Goal: Entertainment & Leisure: Consume media (video, audio)

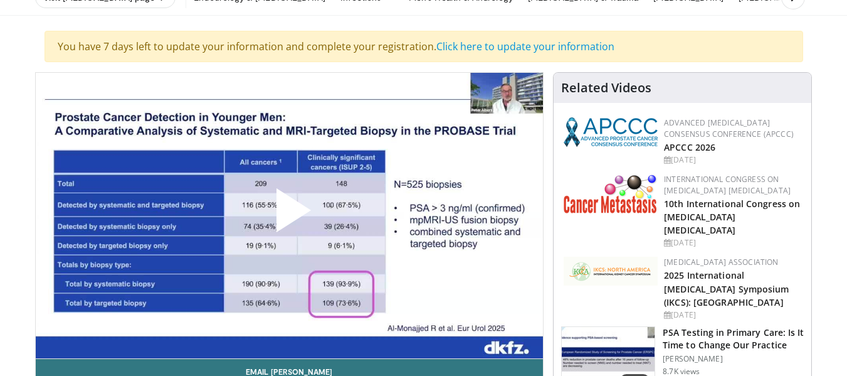
click at [289, 215] on span "Video Player" at bounding box center [289, 215] width 0 height 0
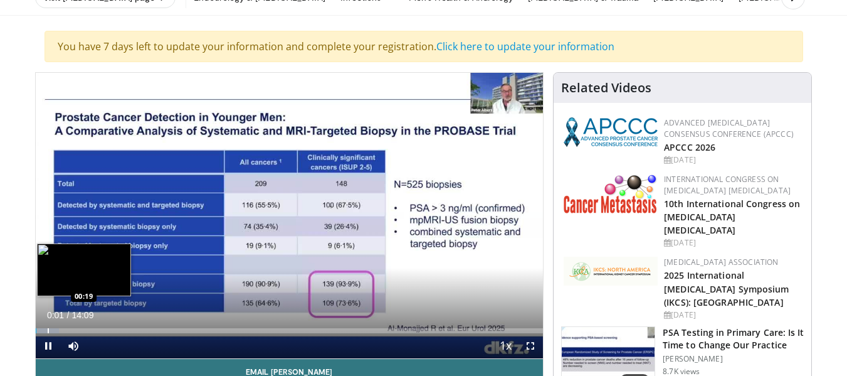
click at [48, 331] on div "Progress Bar" at bounding box center [48, 330] width 1 height 5
click at [60, 332] on div "Progress Bar" at bounding box center [60, 330] width 1 height 5
click at [72, 331] on div "Progress Bar" at bounding box center [72, 330] width 1 height 5
click at [88, 330] on div "Progress Bar" at bounding box center [88, 330] width 1 height 5
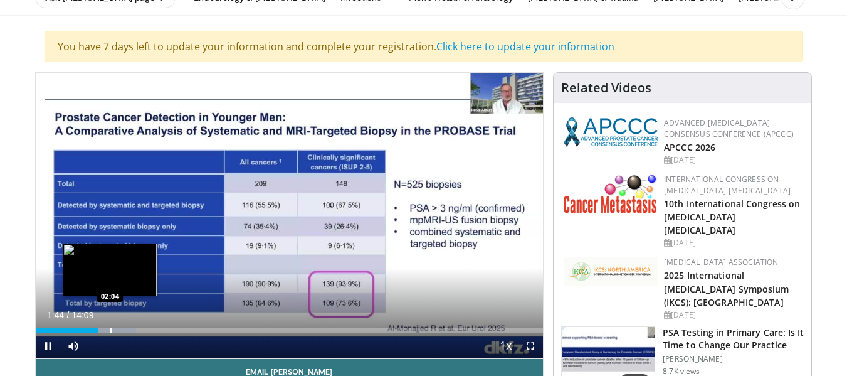
click at [110, 332] on div "Progress Bar" at bounding box center [110, 330] width 1 height 5
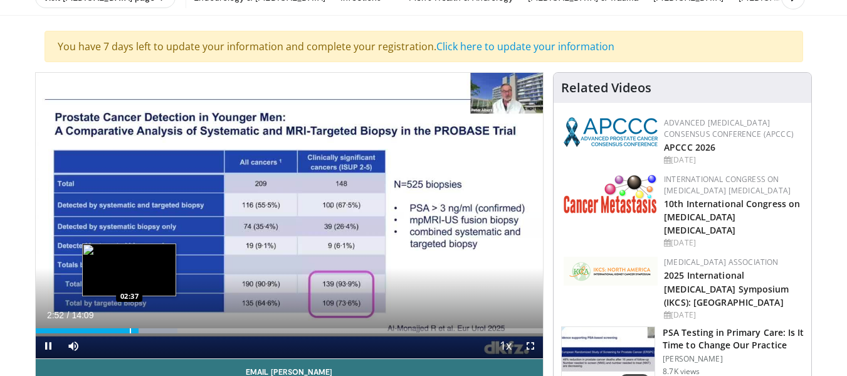
click at [130, 332] on div "Progress Bar" at bounding box center [130, 330] width 1 height 5
click at [127, 332] on div "Progress Bar" at bounding box center [127, 330] width 1 height 5
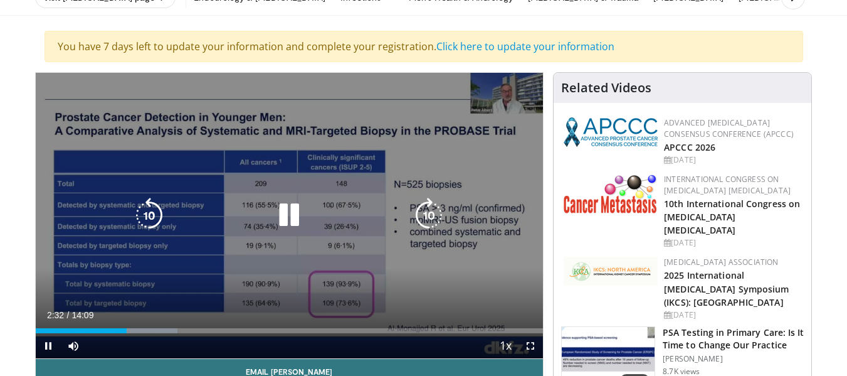
click at [274, 285] on div "10 seconds Tap to unmute" at bounding box center [290, 215] width 508 height 285
click at [292, 212] on icon "Video Player" at bounding box center [289, 215] width 35 height 35
click at [440, 213] on icon "Video Player" at bounding box center [429, 215] width 35 height 35
click at [433, 214] on icon "Video Player" at bounding box center [429, 215] width 35 height 35
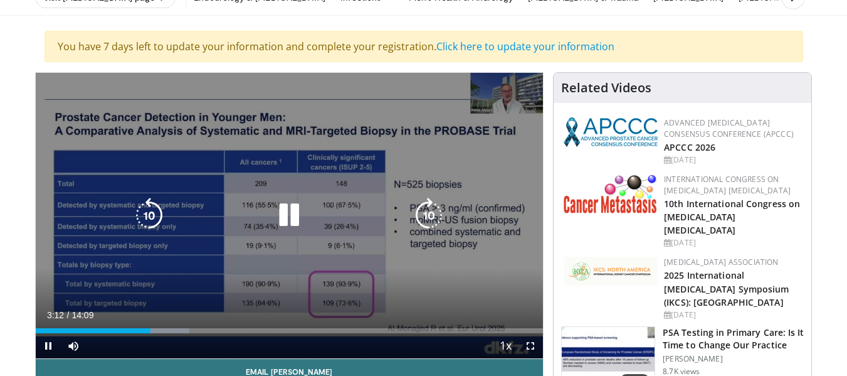
click at [441, 217] on icon "Video Player" at bounding box center [429, 215] width 35 height 35
click at [436, 217] on icon "Video Player" at bounding box center [429, 215] width 35 height 35
click at [434, 217] on icon "Video Player" at bounding box center [429, 215] width 35 height 35
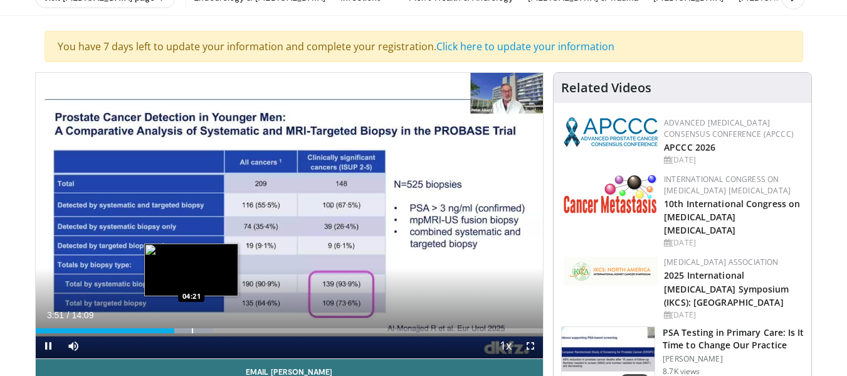
click at [192, 332] on div "Progress Bar" at bounding box center [192, 330] width 1 height 5
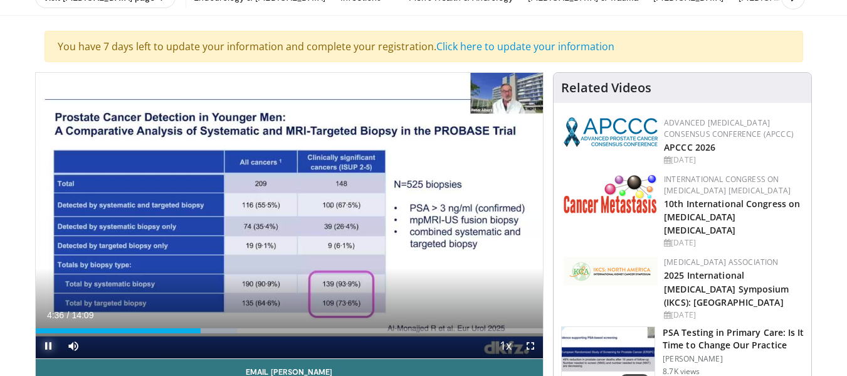
click at [54, 344] on span "Video Player" at bounding box center [48, 345] width 25 height 25
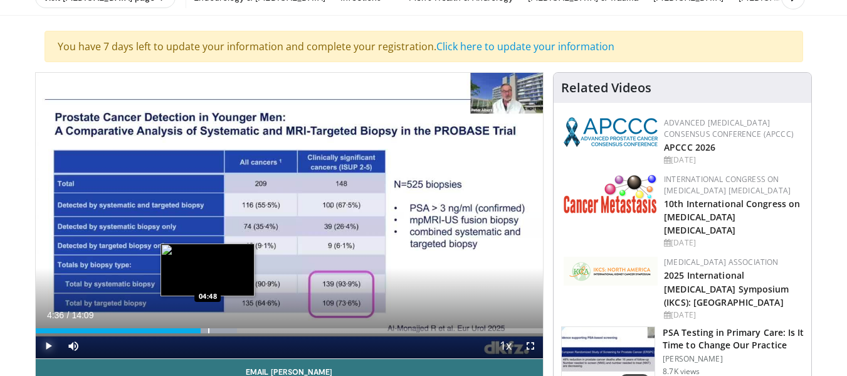
click at [209, 329] on div "Progress Bar" at bounding box center [208, 330] width 1 height 5
click at [218, 331] on div "Progress Bar" at bounding box center [218, 330] width 1 height 5
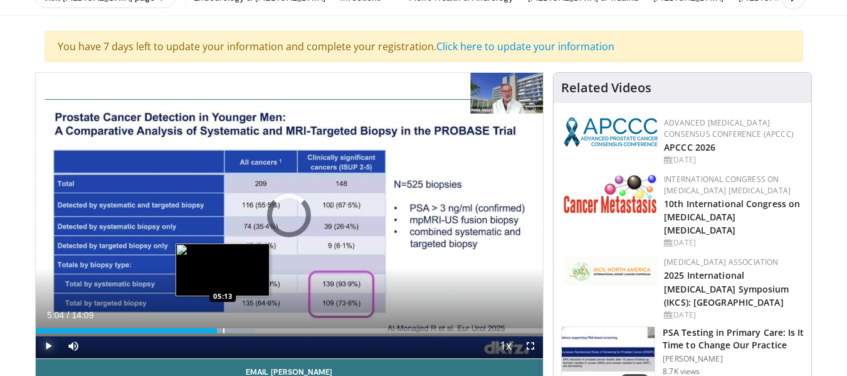
click at [223, 329] on div "Progress Bar" at bounding box center [223, 330] width 1 height 5
click at [228, 329] on div "Loaded : 44.37% 05:13 05:22" at bounding box center [290, 330] width 508 height 5
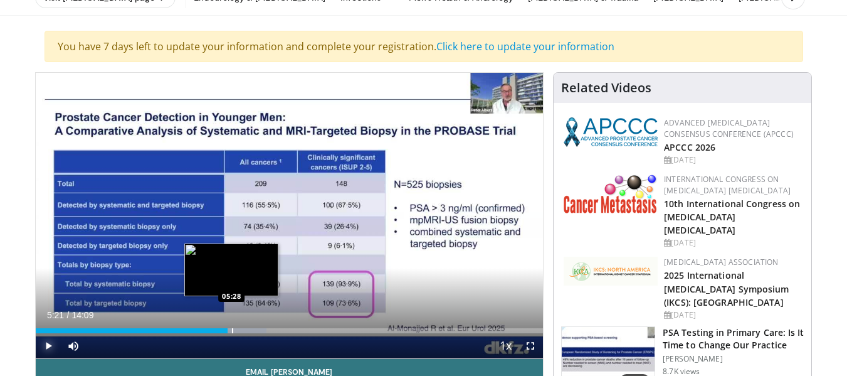
click at [232, 331] on div "Progress Bar" at bounding box center [232, 330] width 1 height 5
click at [236, 331] on div "Progress Bar" at bounding box center [236, 330] width 1 height 5
click at [243, 331] on div "Progress Bar" at bounding box center [243, 330] width 1 height 5
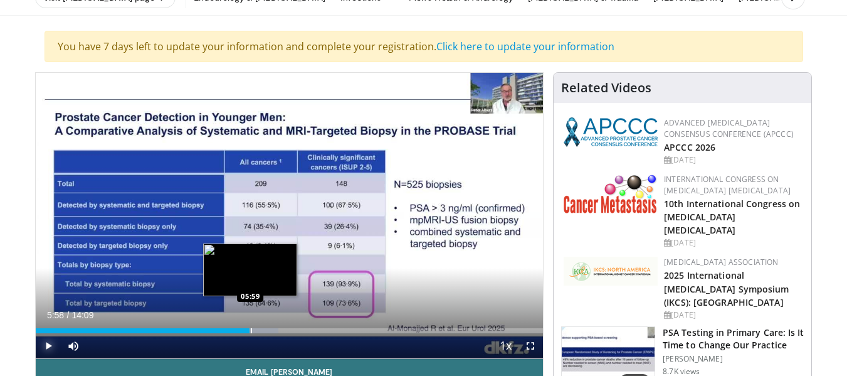
click at [251, 332] on div "Progress Bar" at bounding box center [251, 330] width 1 height 5
click at [263, 332] on div "Progress Bar" at bounding box center [263, 330] width 1 height 5
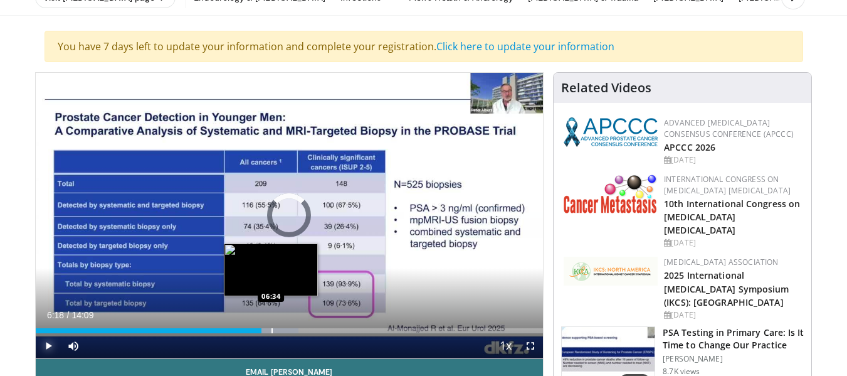
click at [272, 332] on div "Progress Bar" at bounding box center [272, 330] width 1 height 5
click at [275, 332] on div "Loaded : 53.72% 06:33 06:41" at bounding box center [290, 330] width 508 height 5
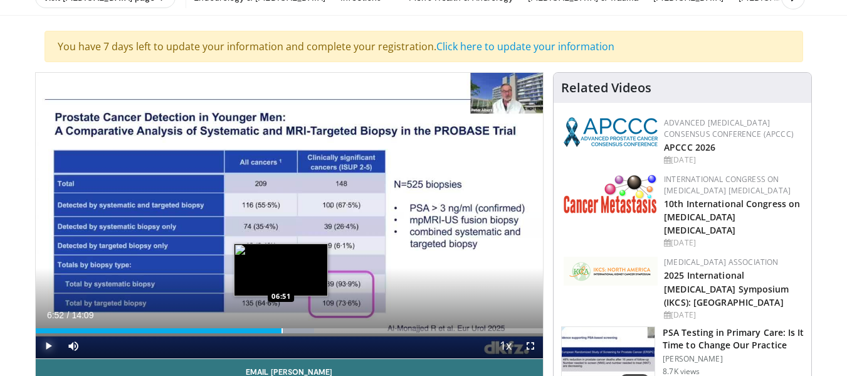
click at [282, 332] on div "Progress Bar" at bounding box center [282, 330] width 1 height 5
click at [288, 332] on div "Progress Bar" at bounding box center [288, 330] width 1 height 5
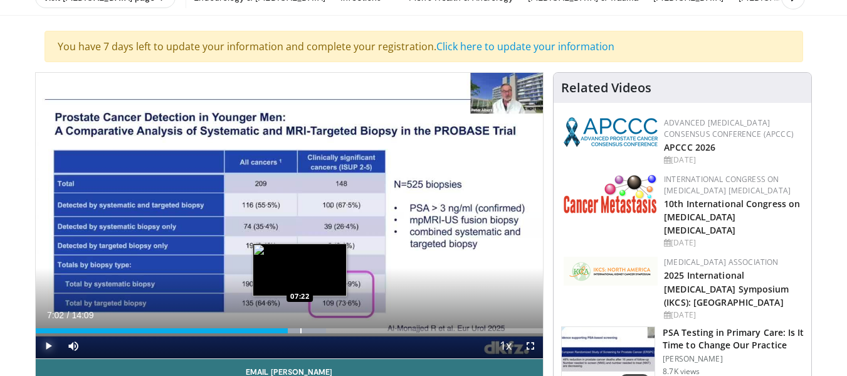
click at [300, 331] on div "Progress Bar" at bounding box center [300, 330] width 1 height 5
click at [313, 331] on div "Progress Bar" at bounding box center [313, 330] width 1 height 5
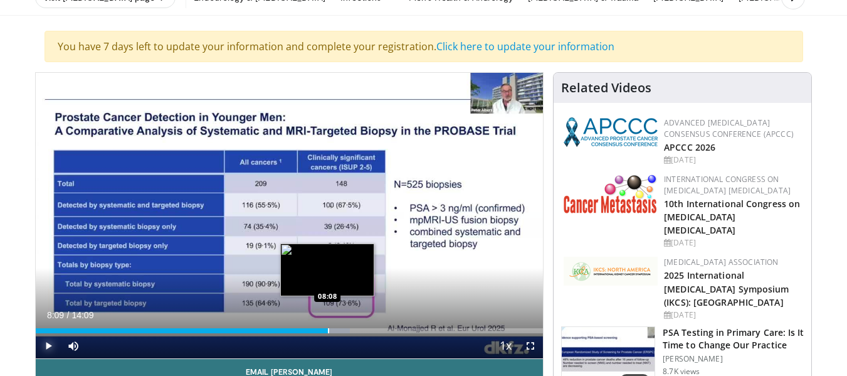
click at [328, 332] on div "Progress Bar" at bounding box center [328, 330] width 1 height 5
click at [338, 332] on div "Progress Bar" at bounding box center [338, 330] width 1 height 5
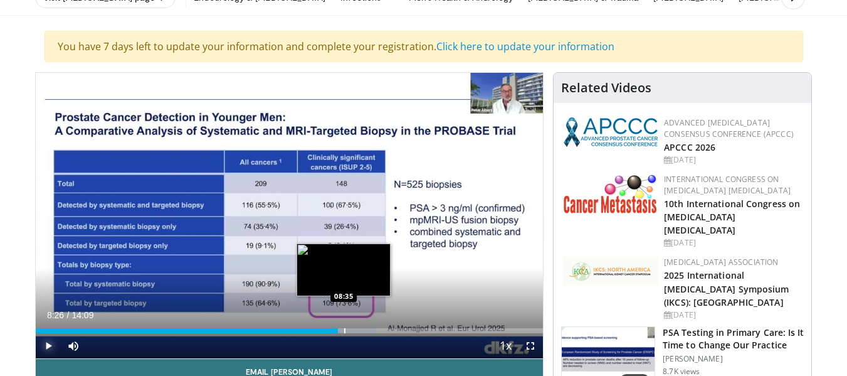
click at [344, 332] on div "Progress Bar" at bounding box center [344, 330] width 1 height 5
click at [356, 332] on div "Progress Bar" at bounding box center [356, 330] width 1 height 5
click at [351, 331] on div "Progress Bar" at bounding box center [351, 330] width 1 height 5
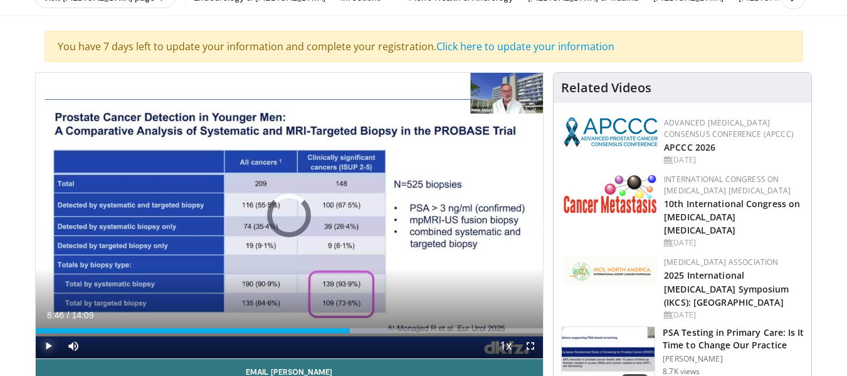
click at [356, 331] on div "Progress Bar" at bounding box center [366, 330] width 56 height 5
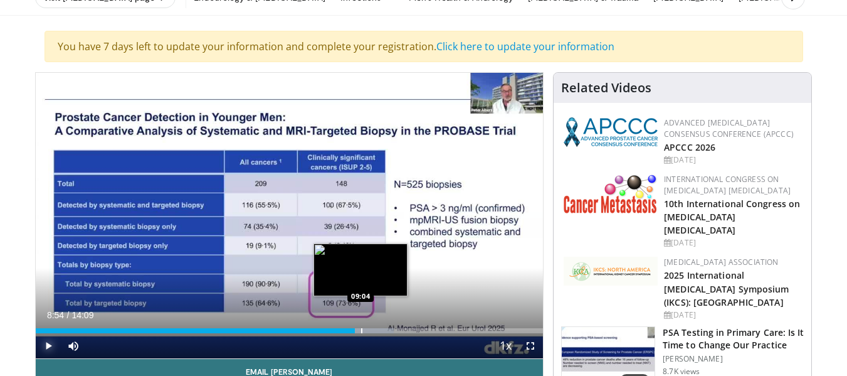
click at [361, 331] on div "Progress Bar" at bounding box center [361, 330] width 1 height 5
click at [367, 331] on div "Progress Bar" at bounding box center [367, 330] width 1 height 5
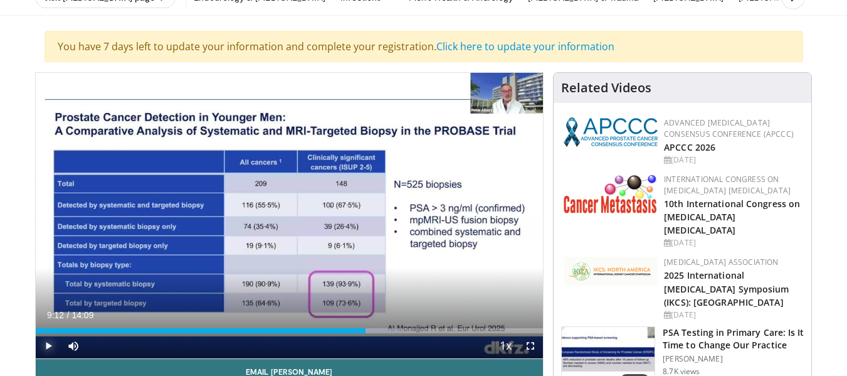
click at [46, 341] on span "Video Player" at bounding box center [48, 345] width 25 height 25
click at [48, 350] on span "Video Player" at bounding box center [48, 345] width 25 height 25
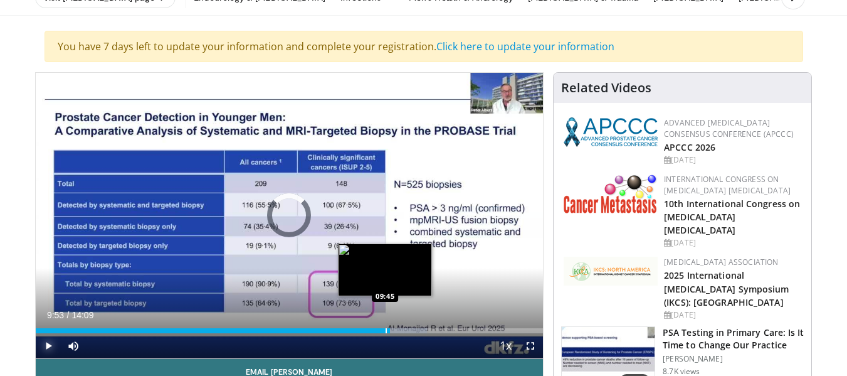
click at [386, 332] on div "Progress Bar" at bounding box center [386, 330] width 1 height 5
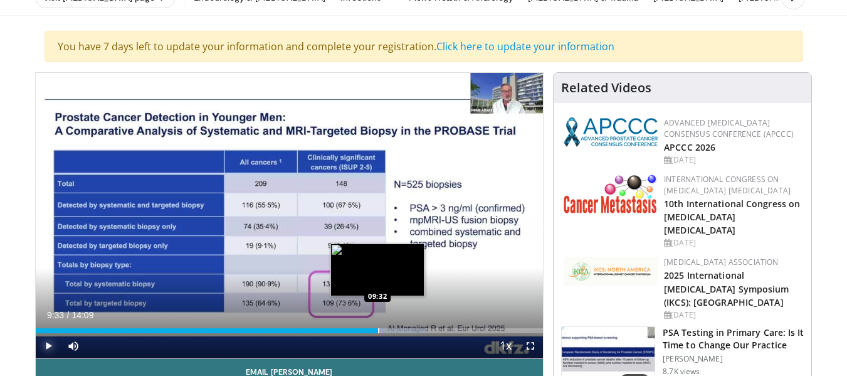
click at [378, 331] on div "Progress Bar" at bounding box center [378, 330] width 1 height 5
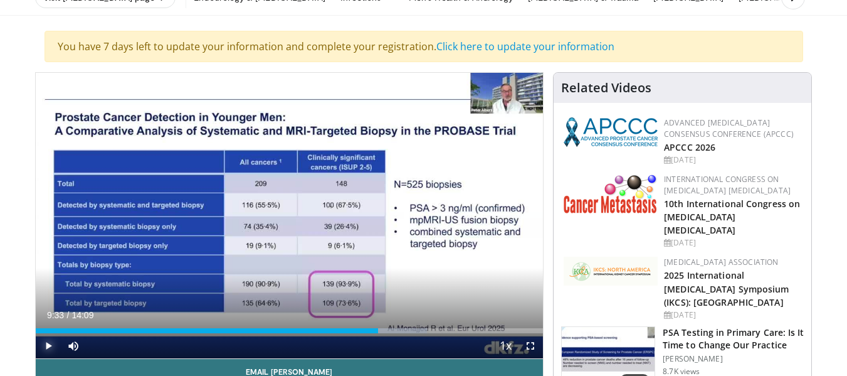
click at [53, 339] on span "Video Player" at bounding box center [48, 345] width 25 height 25
click at [47, 342] on span "Video Player" at bounding box center [48, 345] width 25 height 25
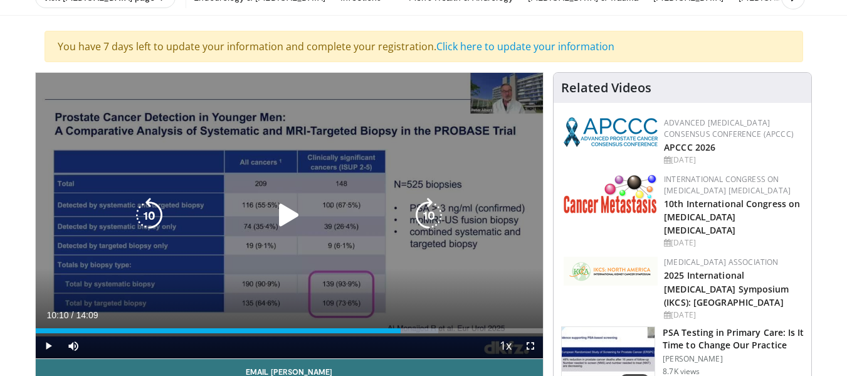
click at [184, 263] on div "30 seconds Tap to unmute" at bounding box center [290, 215] width 508 height 285
click at [285, 211] on icon "Video Player" at bounding box center [289, 215] width 35 height 35
click at [289, 221] on icon "Video Player" at bounding box center [289, 215] width 35 height 35
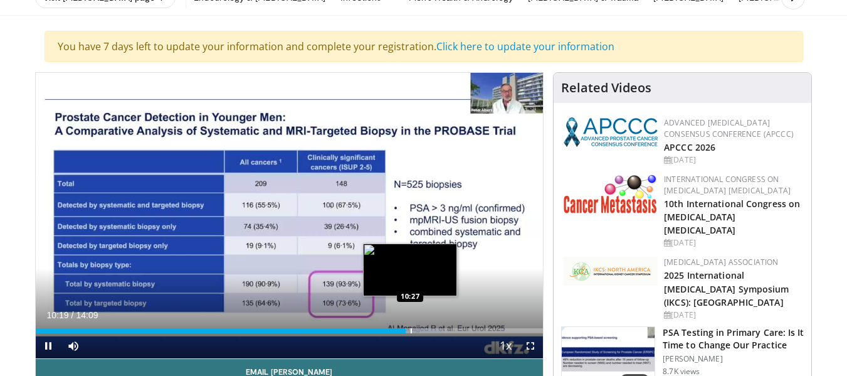
click at [411, 329] on div "Progress Bar" at bounding box center [411, 330] width 1 height 5
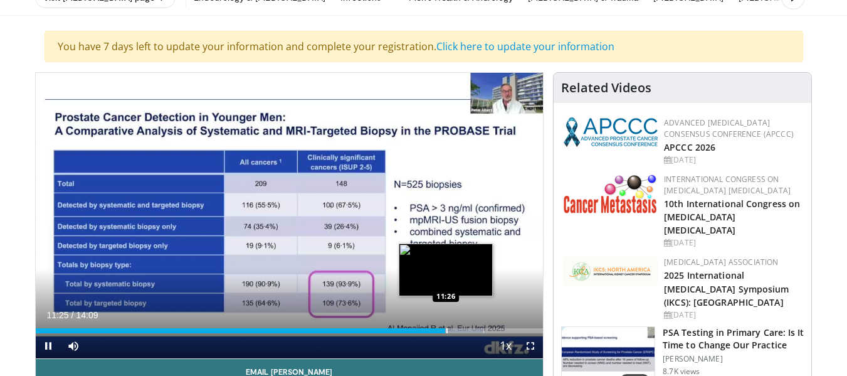
click at [447, 329] on div "Progress Bar" at bounding box center [447, 330] width 1 height 5
click at [452, 329] on div "Progress Bar" at bounding box center [452, 330] width 1 height 5
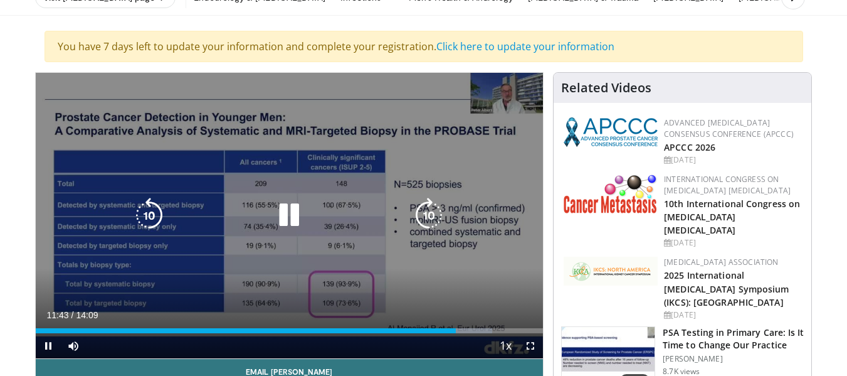
click at [262, 247] on div "30 seconds Tap to unmute" at bounding box center [290, 215] width 508 height 285
click at [382, 148] on div "30 seconds Tap to unmute" at bounding box center [290, 215] width 508 height 285
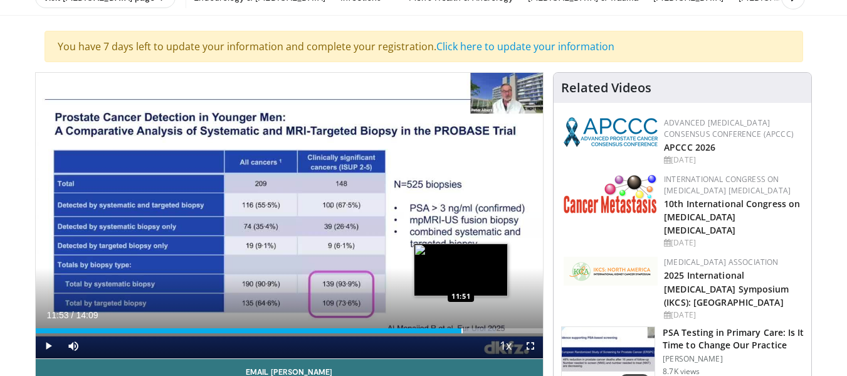
click at [462, 332] on div "Progress Bar" at bounding box center [462, 330] width 1 height 5
click at [470, 332] on div "Progress Bar" at bounding box center [470, 330] width 1 height 5
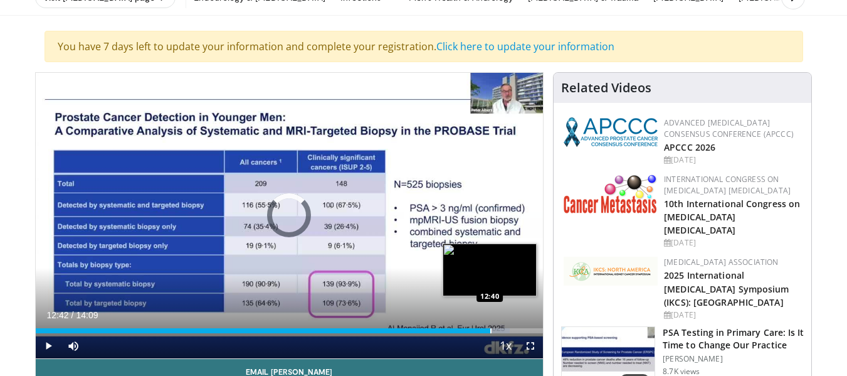
click at [491, 330] on div "Progress Bar" at bounding box center [491, 330] width 1 height 5
click at [496, 331] on div "Loaded : 96.93% 12:43 12:50" at bounding box center [290, 330] width 508 height 5
click at [505, 331] on div "Progress Bar" at bounding box center [505, 330] width 1 height 5
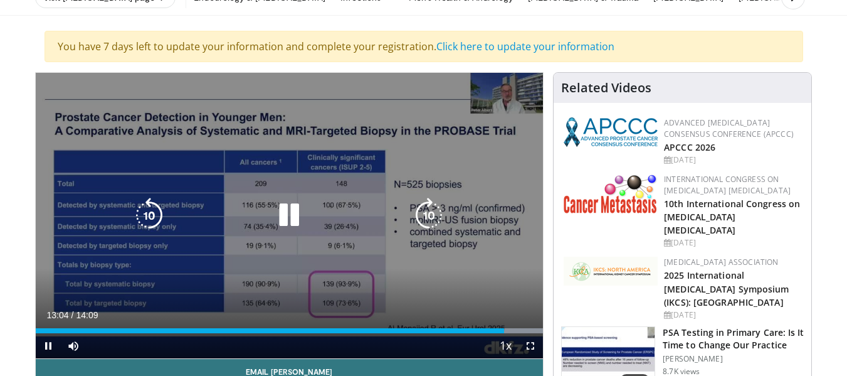
click at [330, 256] on div "30 seconds Tap to unmute" at bounding box center [290, 215] width 508 height 285
